Goal: Task Accomplishment & Management: Use online tool/utility

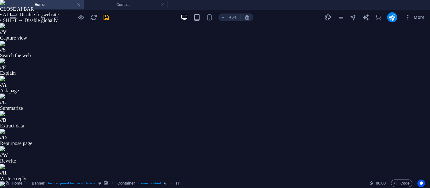
select select "popularity"
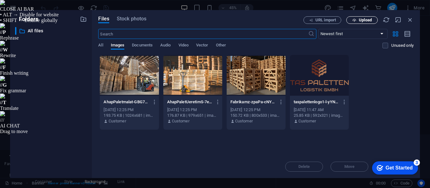
click at [358, 20] on span "Upload" at bounding box center [362, 20] width 26 height 4
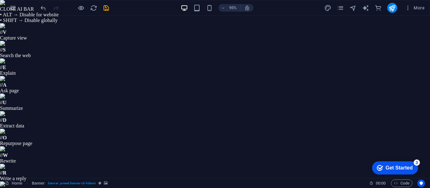
select select "px"
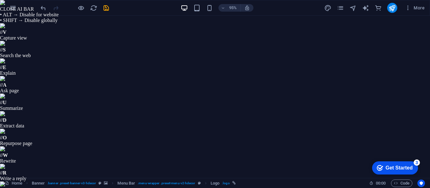
drag, startPoint x: 173, startPoint y: 354, endPoint x: 295, endPoint y: 296, distance: 135.1
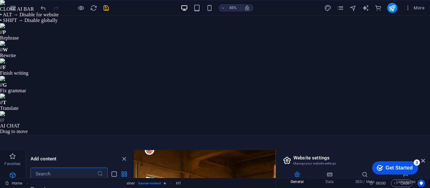
scroll to position [126, 0]
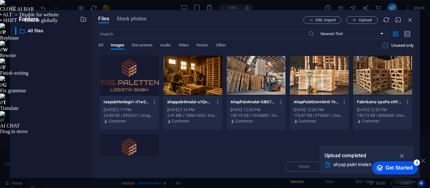
click at [116, 146] on div at bounding box center [129, 154] width 59 height 41
click at [401, 156] on icon "button" at bounding box center [401, 156] width 7 height 7
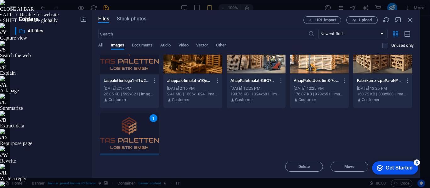
scroll to position [54, 0]
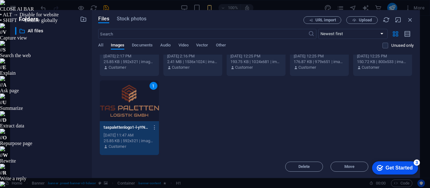
click at [226, 111] on div "taspalettenlogo1-rl1w2BA69xOYGDDu61-tBA.png taspalettenlogo1-rl1w2BA69xOYGDDu61…" at bounding box center [255, 78] width 315 height 155
click at [121, 98] on div "1" at bounding box center [129, 101] width 59 height 41
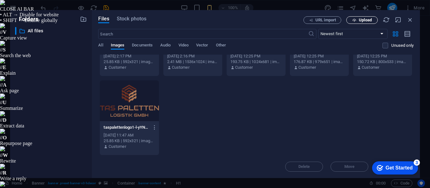
click at [362, 18] on span "Upload" at bounding box center [365, 20] width 13 height 4
click at [368, 20] on span "Upload" at bounding box center [365, 20] width 13 height 4
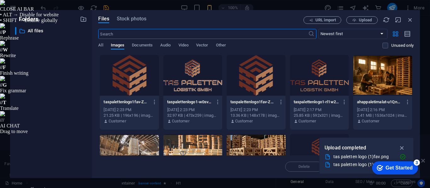
click at [197, 85] on div at bounding box center [192, 75] width 59 height 41
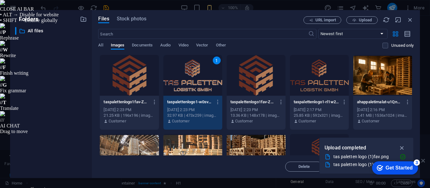
click at [197, 85] on div "1" at bounding box center [192, 75] width 59 height 41
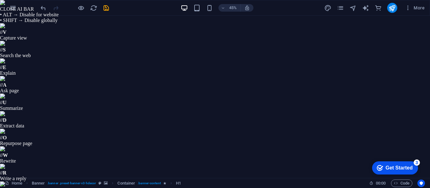
scroll to position [63, 0]
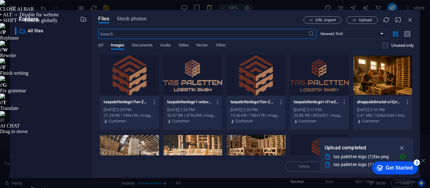
click at [136, 81] on div at bounding box center [129, 75] width 59 height 41
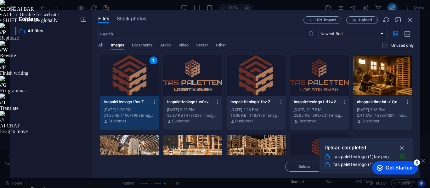
click at [136, 81] on div "1" at bounding box center [129, 75] width 59 height 41
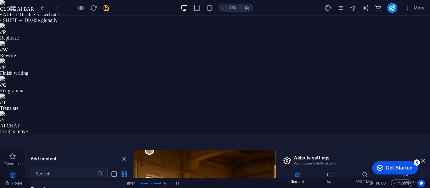
scroll to position [116, 0]
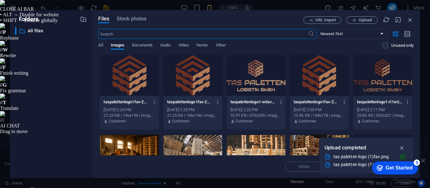
click at [130, 87] on div at bounding box center [129, 75] width 59 height 41
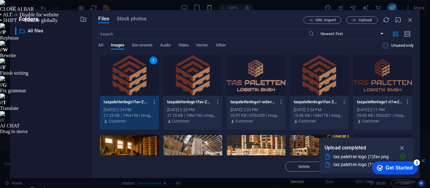
click at [130, 87] on div "1" at bounding box center [129, 75] width 59 height 41
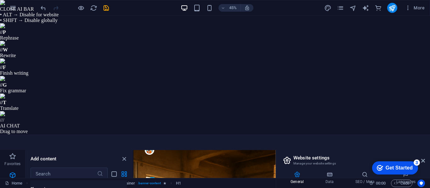
scroll to position [76, 0]
click at [281, 172] on icon at bounding box center [297, 175] width 32 height 6
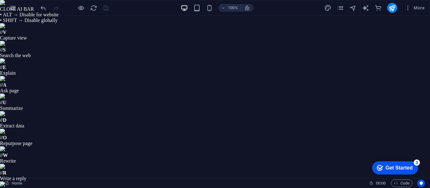
scroll to position [31, 0]
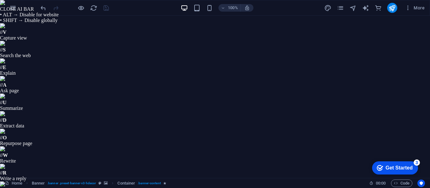
drag, startPoint x: 124, startPoint y: 43, endPoint x: 286, endPoint y: 77, distance: 166.2
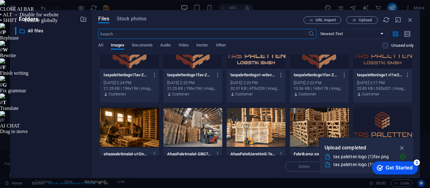
scroll to position [54, 0]
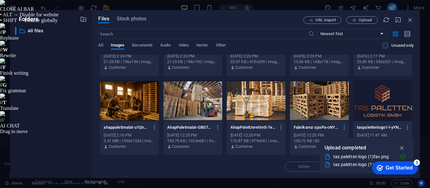
click at [127, 131] on div "ahappaletimalat-u1QnQMP8g_nOe3DCN2rkOg.png ahappaletimalat-u1QnQMP8g_nOe3DCN2rk…" at bounding box center [129, 128] width 51 height 10
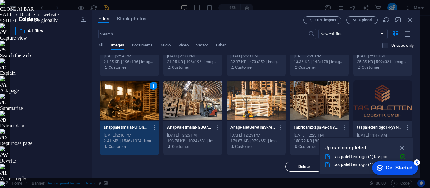
click at [294, 167] on span "Delete" at bounding box center [304, 167] width 32 height 4
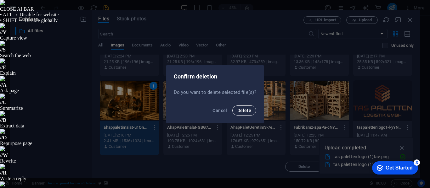
click at [245, 111] on span "Delete" at bounding box center [244, 110] width 14 height 5
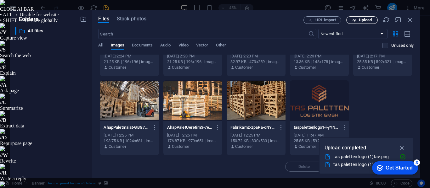
click at [365, 19] on span "Upload" at bounding box center [365, 20] width 13 height 4
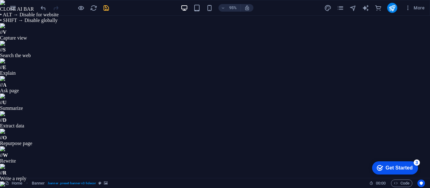
scroll to position [63, 0]
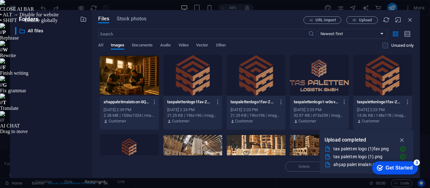
click at [130, 81] on div at bounding box center [129, 75] width 59 height 41
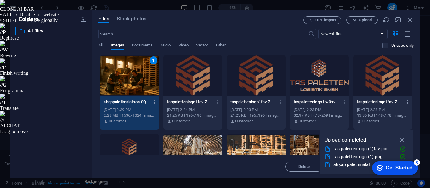
click at [130, 81] on div "1" at bounding box center [129, 75] width 59 height 41
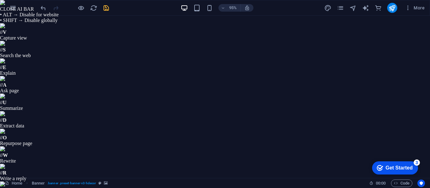
select select "ms"
select select "s"
select select "progressive"
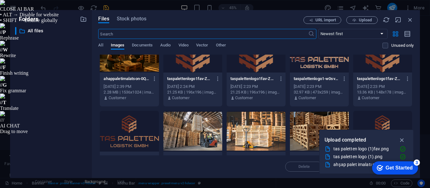
scroll to position [31, 0]
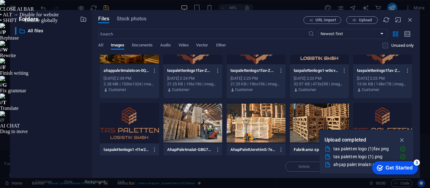
click at [189, 121] on div at bounding box center [192, 123] width 59 height 41
click at [189, 121] on div "1" at bounding box center [192, 123] width 59 height 41
click at [189, 121] on div at bounding box center [192, 123] width 59 height 41
click at [189, 121] on div "1" at bounding box center [192, 123] width 59 height 41
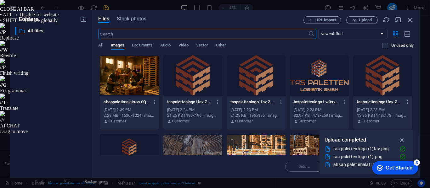
click at [306, 153] on div at bounding box center [319, 154] width 59 height 41
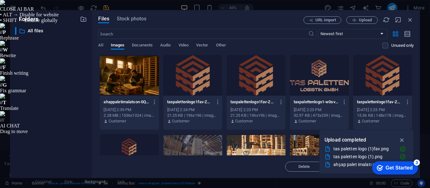
click at [306, 153] on div "1" at bounding box center [319, 154] width 59 height 41
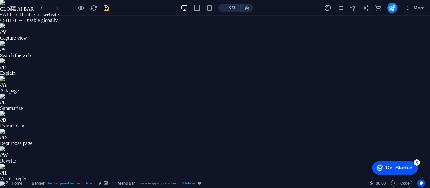
scroll to position [0, 0]
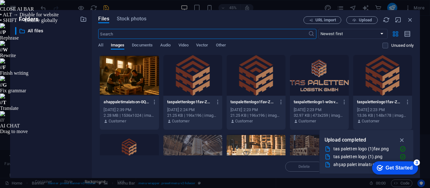
click at [131, 71] on div at bounding box center [129, 75] width 59 height 41
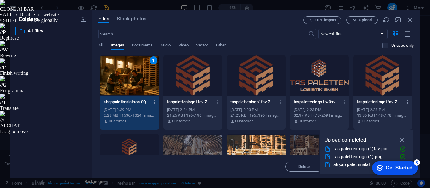
click at [131, 71] on div "1" at bounding box center [129, 75] width 59 height 41
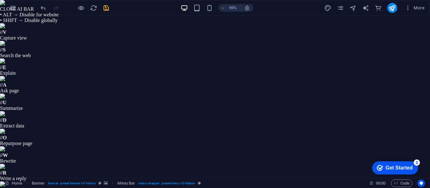
scroll to position [63, 0]
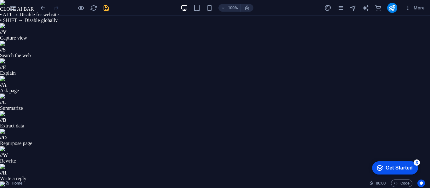
scroll to position [126, 0]
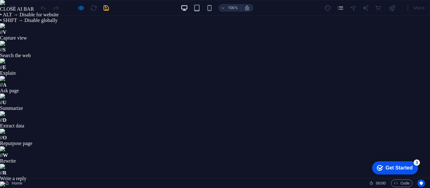
select select "px"
select select "400"
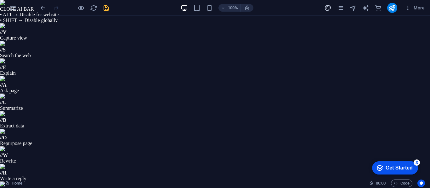
select select "px"
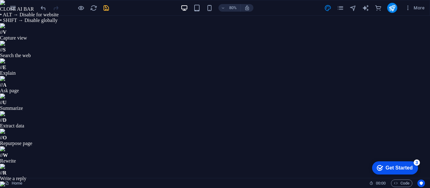
type input "Montagu Slab"
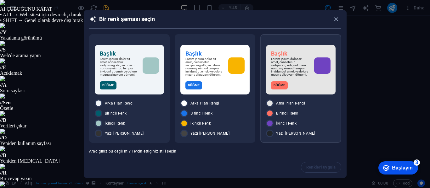
scroll to position [17, 0]
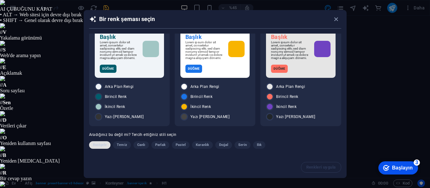
click at [105, 146] on font "Rastgele" at bounding box center [100, 145] width 14 height 4
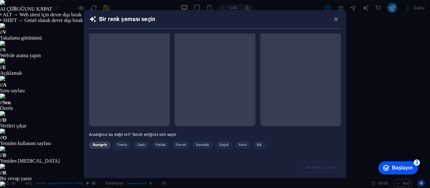
scroll to position [16, 0]
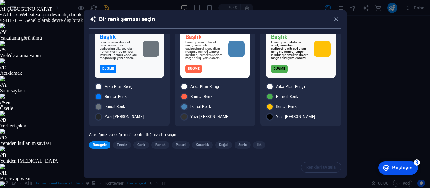
click at [129, 71] on div "Düğme" at bounding box center [129, 69] width 59 height 8
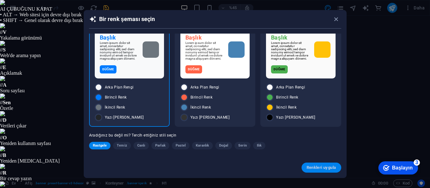
click at [313, 167] on font "Renkleri uygula" at bounding box center [321, 168] width 30 height 5
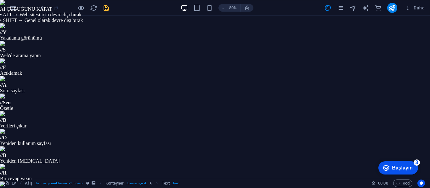
click at [0, 0] on icon at bounding box center [0, 0] width 0 height 0
drag, startPoint x: 286, startPoint y: 19, endPoint x: 424, endPoint y: 24, distance: 138.2
